Goal: Task Accomplishment & Management: Manage account settings

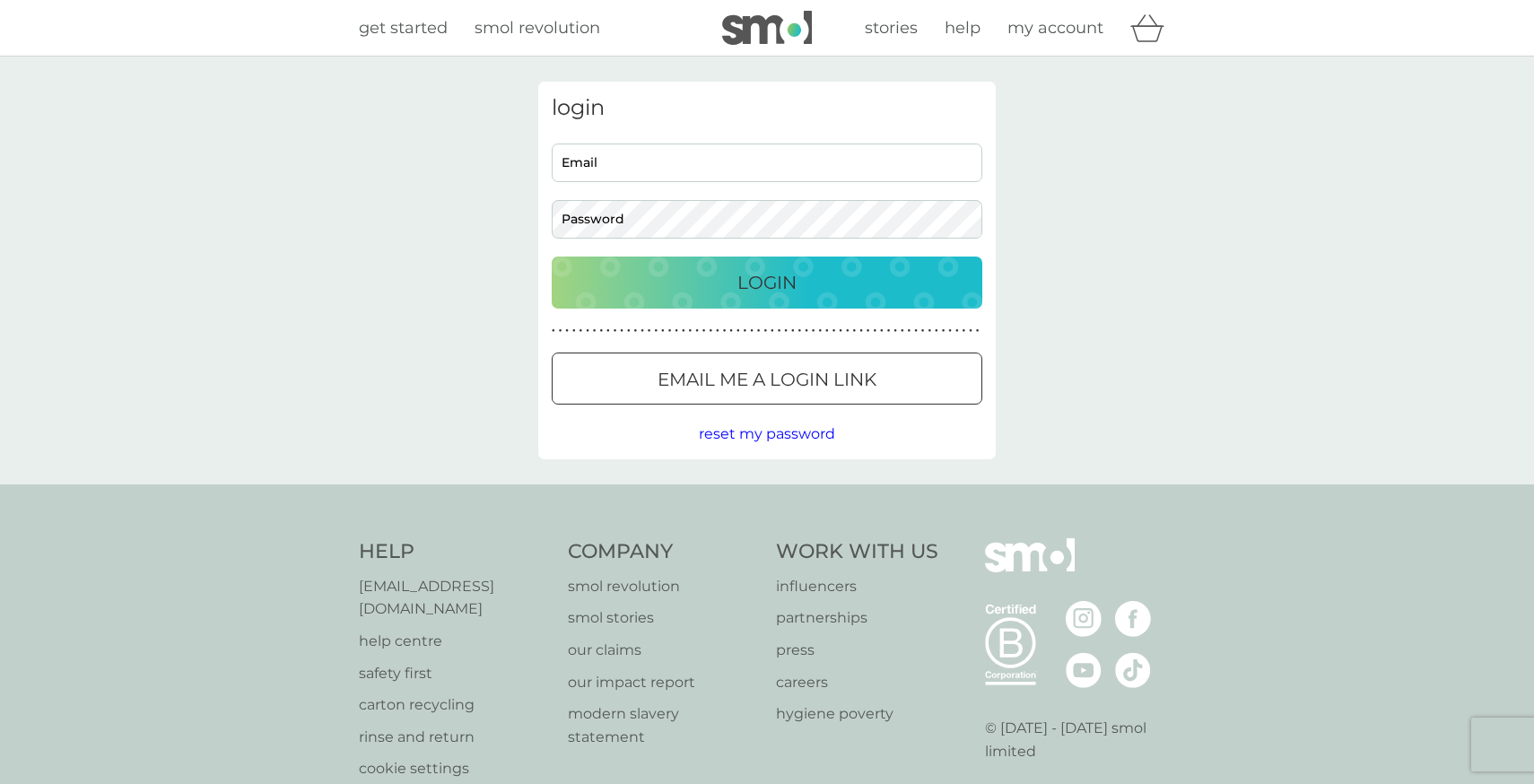
click at [746, 157] on input "Email" at bounding box center [767, 162] width 430 height 39
type input "[PERSON_NAME][EMAIL_ADDRESS][DOMAIN_NAME]"
click at [788, 274] on p "Login" at bounding box center [767, 283] width 59 height 28
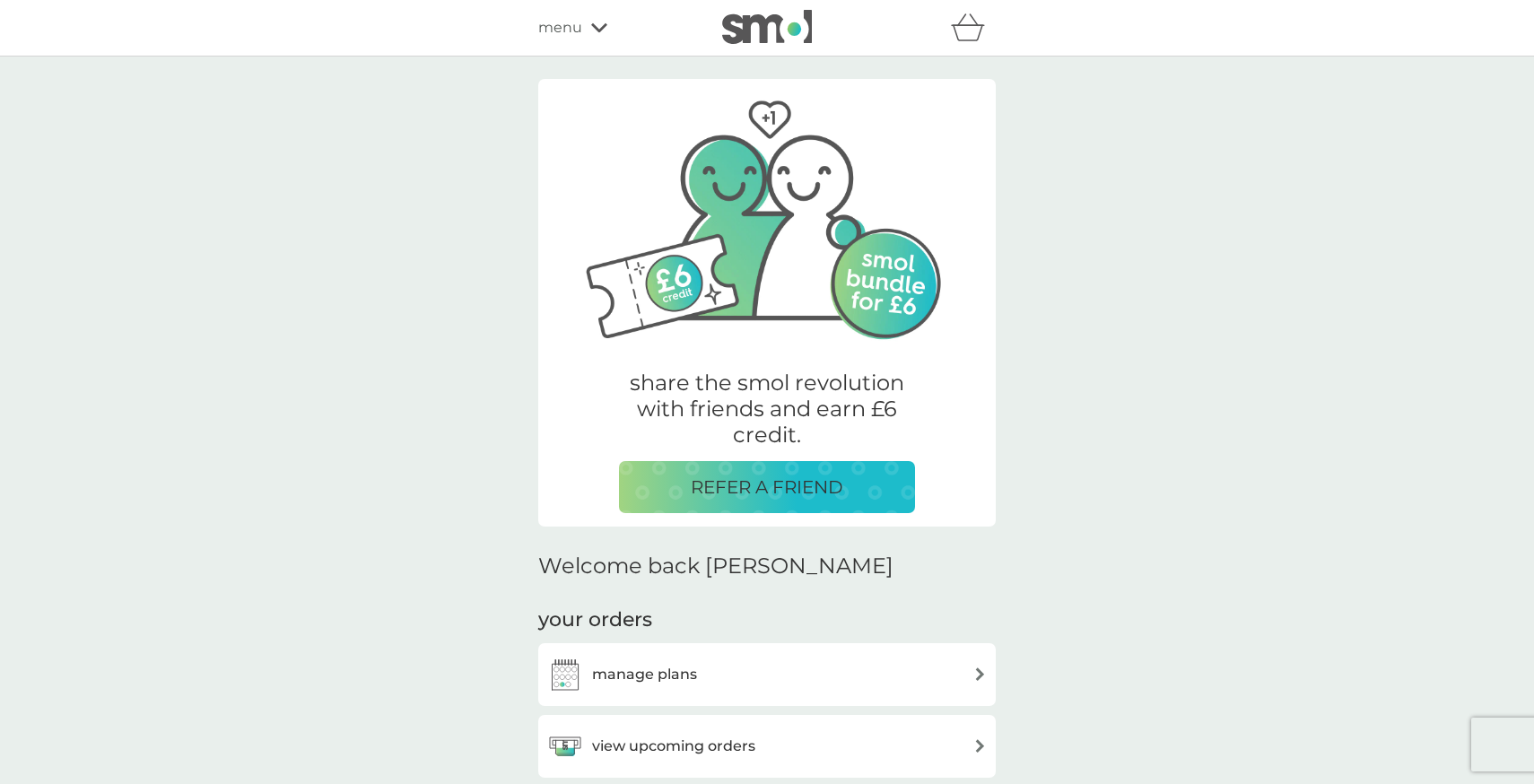
click at [730, 475] on p "REFER A FRIEND" at bounding box center [767, 487] width 153 height 28
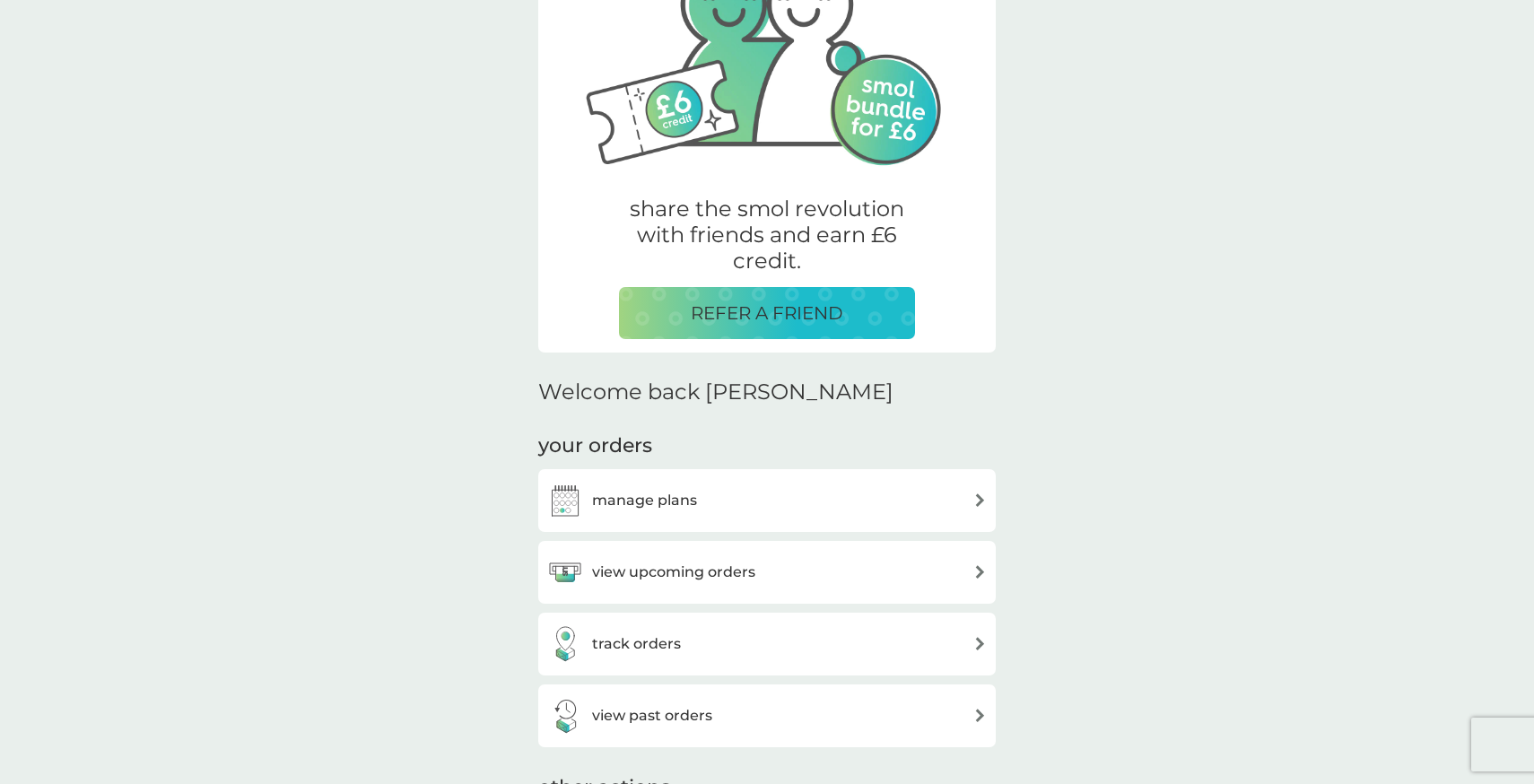
scroll to position [200, 0]
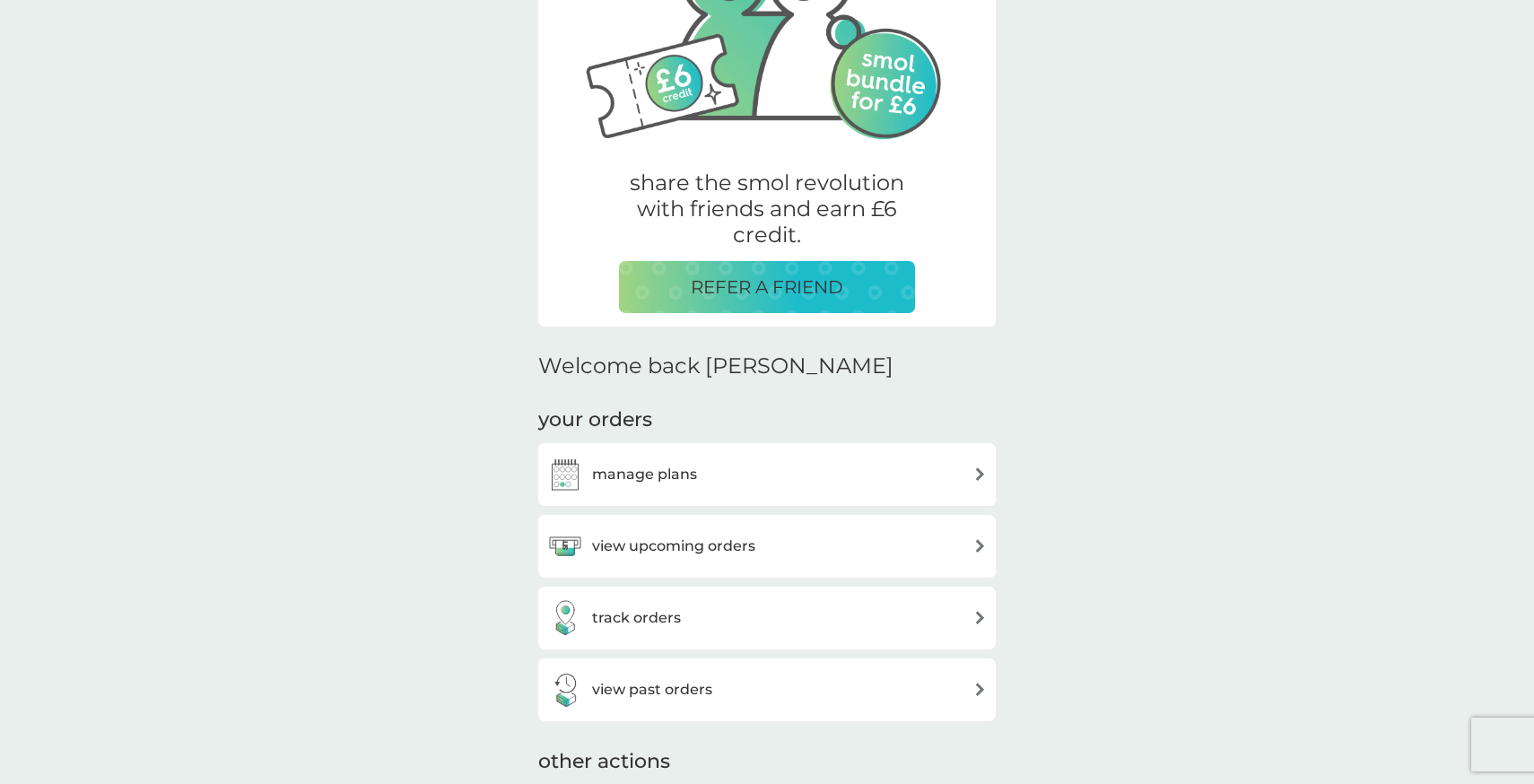
click at [731, 474] on div "manage plans" at bounding box center [767, 475] width 440 height 36
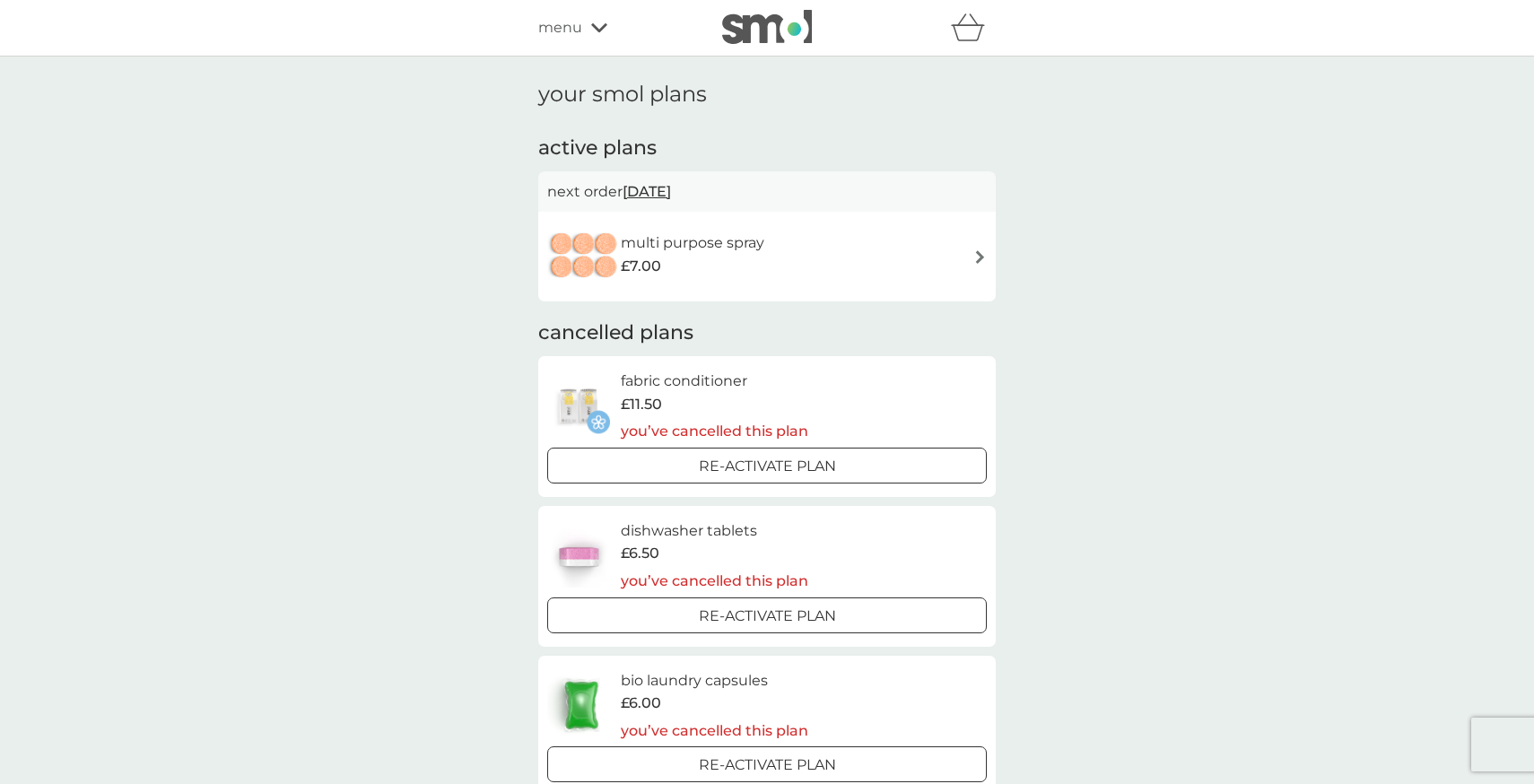
click at [818, 245] on div "multi purpose spray £7.00" at bounding box center [767, 256] width 440 height 63
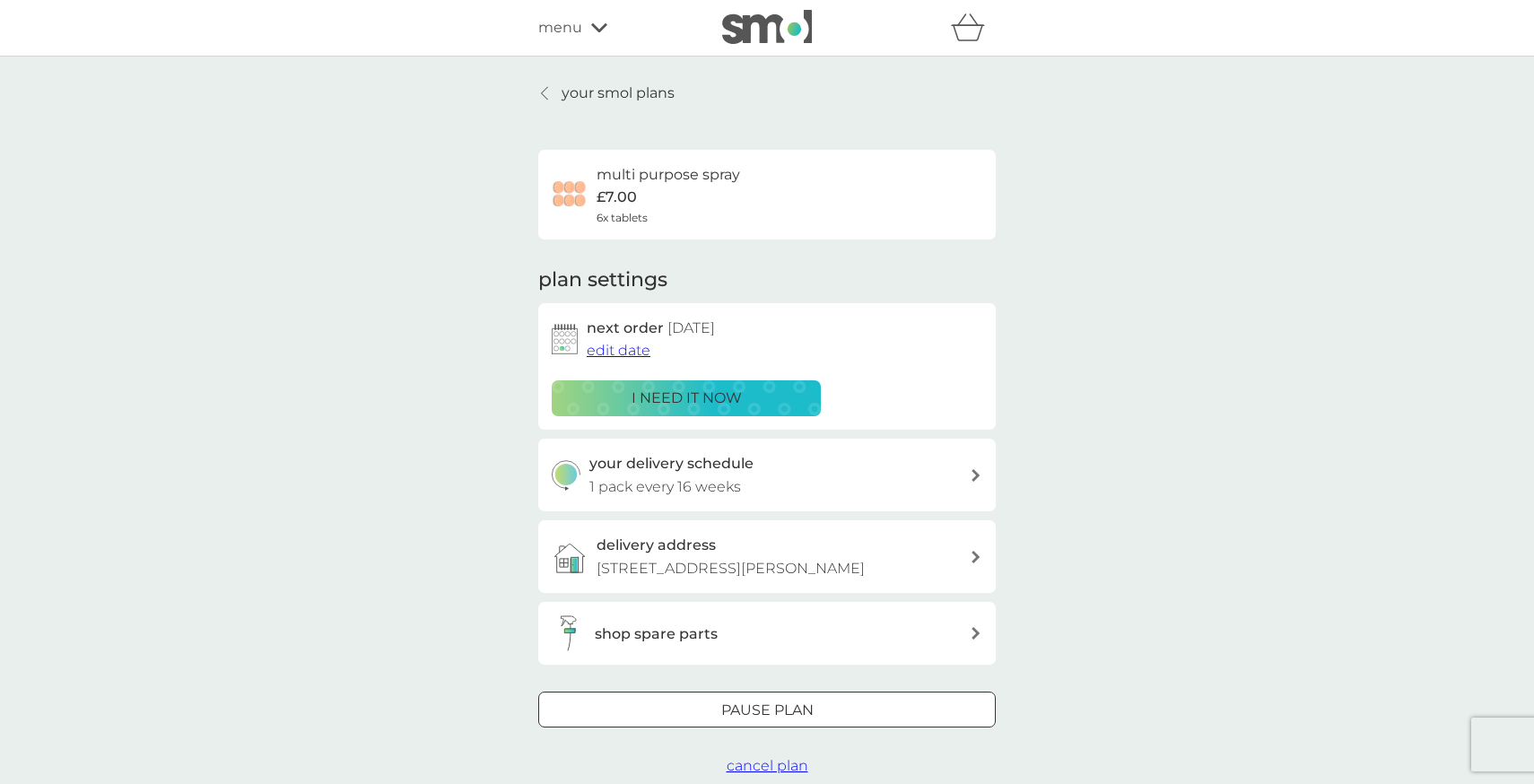
click at [759, 770] on span "cancel plan" at bounding box center [767, 766] width 82 height 17
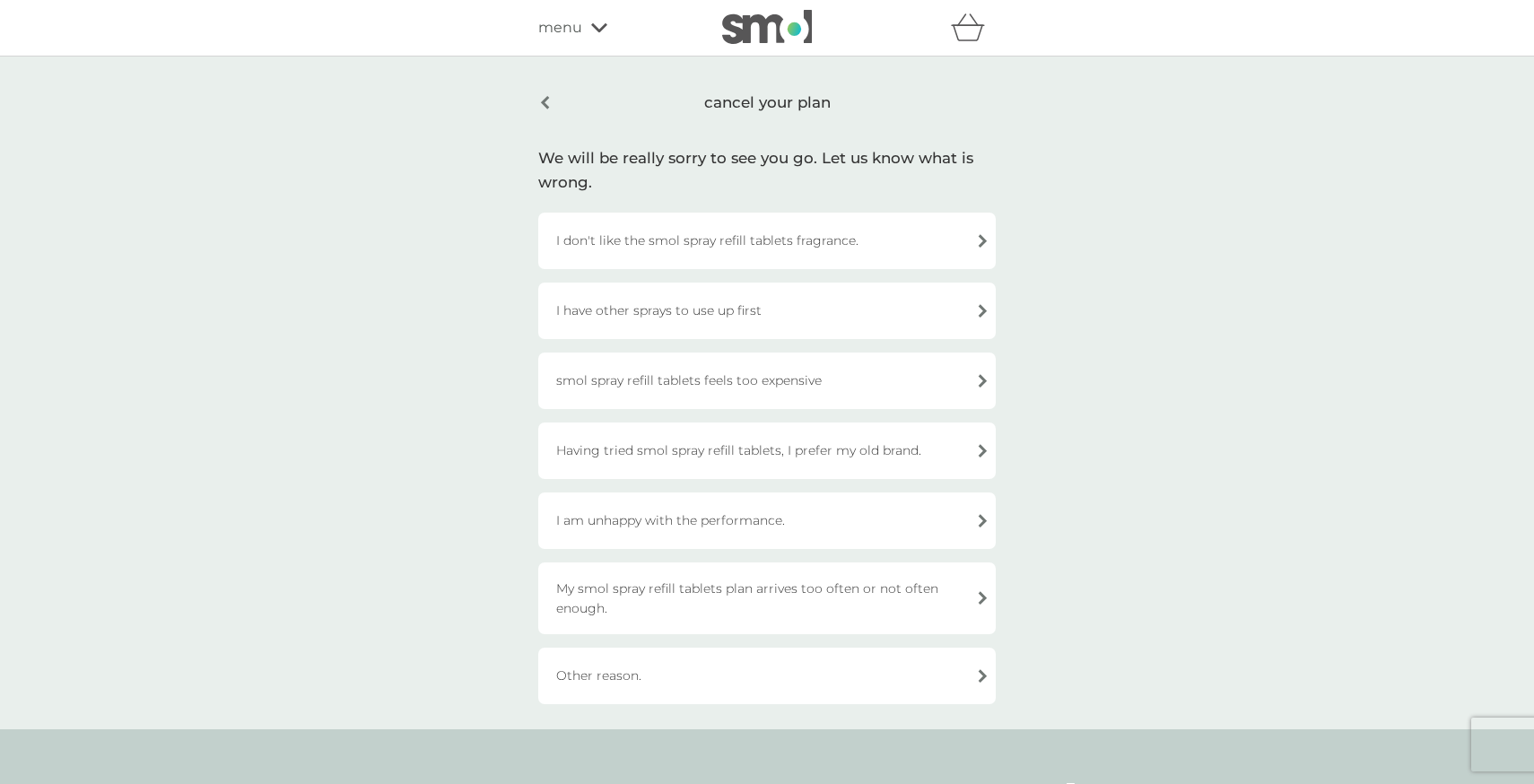
click at [768, 318] on div "I have other sprays to use up first" at bounding box center [767, 311] width 458 height 57
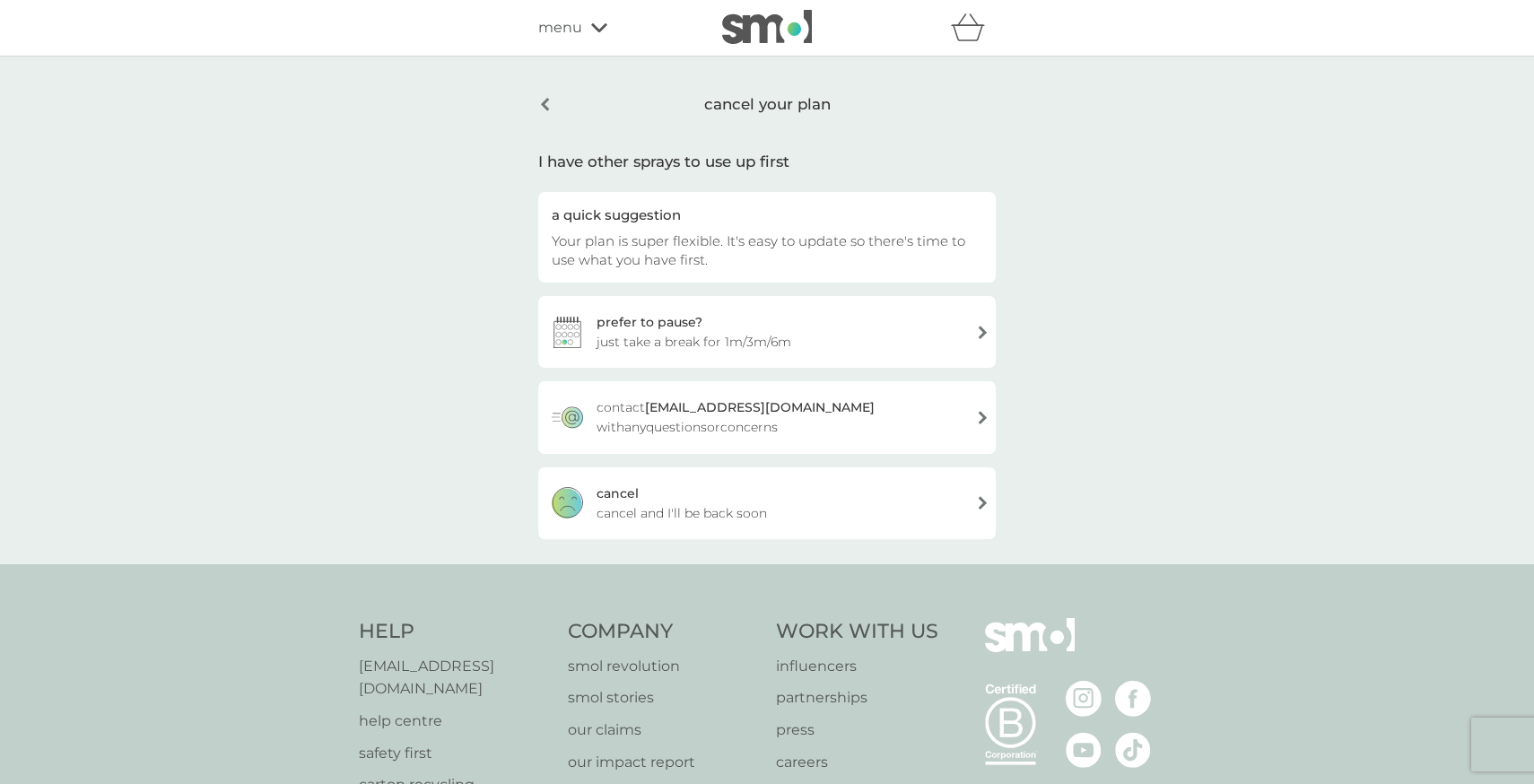
click at [844, 524] on div "cancel cancel and I'll be back soon" at bounding box center [767, 503] width 458 height 72
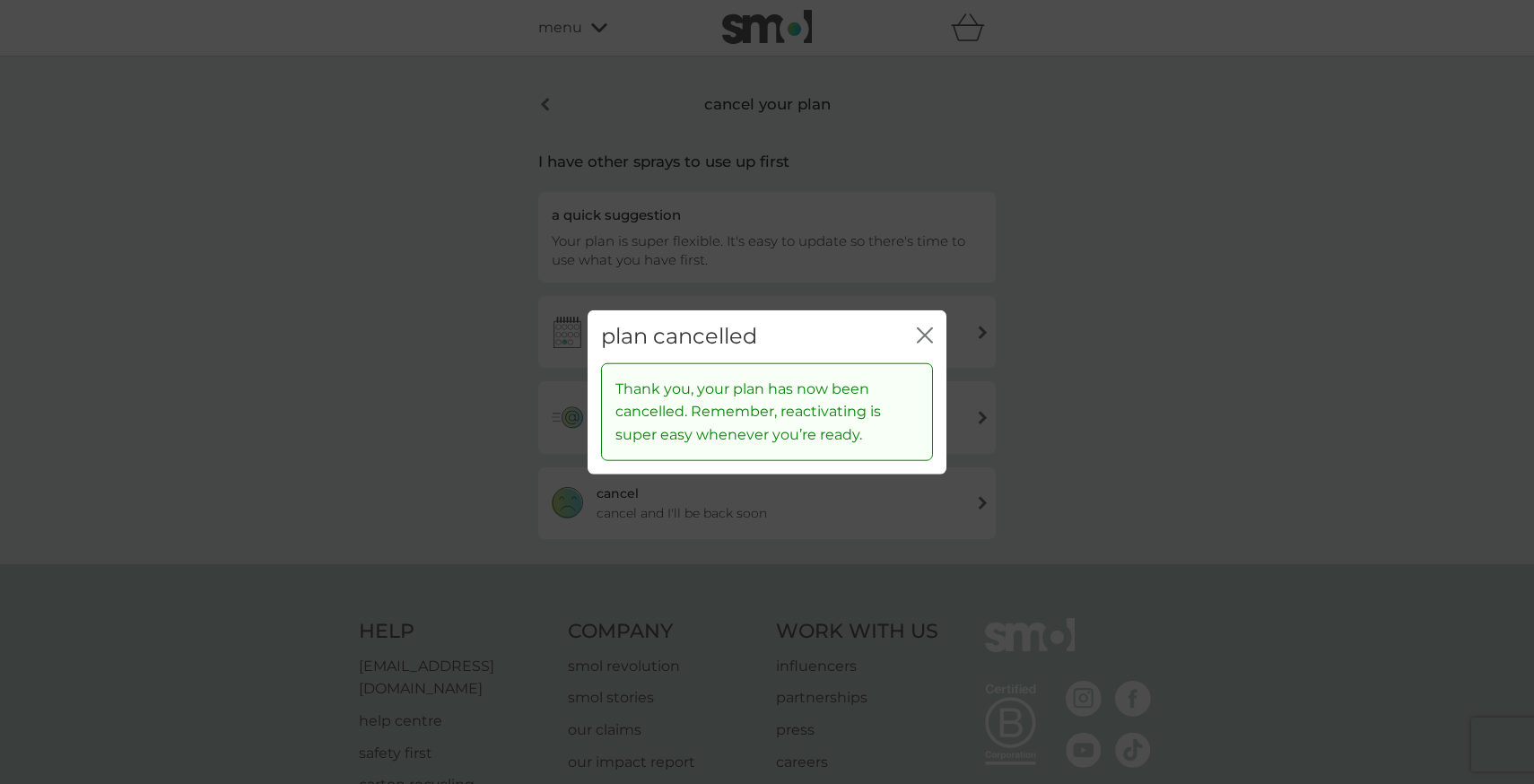
click at [912, 349] on div "plan cancelled close" at bounding box center [767, 337] width 358 height 53
click at [927, 335] on icon "close" at bounding box center [924, 335] width 16 height 16
